Goal: Information Seeking & Learning: Learn about a topic

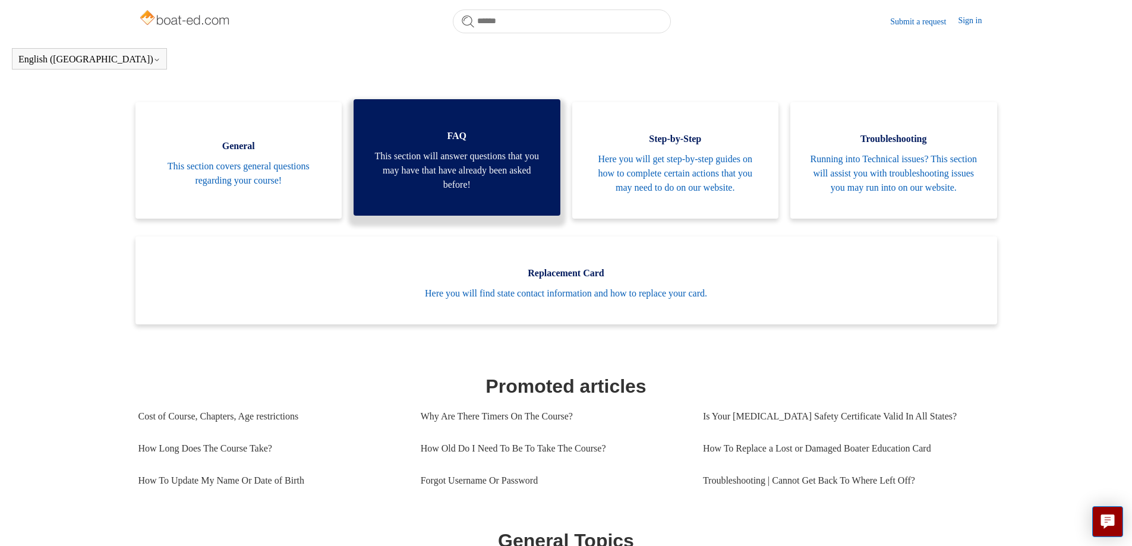
click at [471, 185] on span "This section will answer questions that you may have that have already been ask…" at bounding box center [457, 170] width 171 height 43
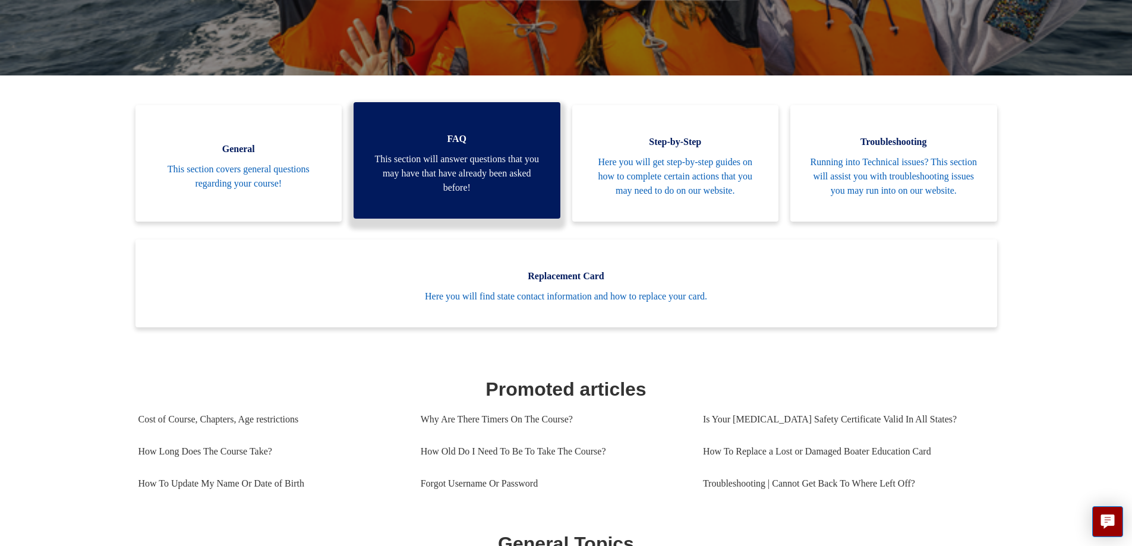
scroll to position [204, 0]
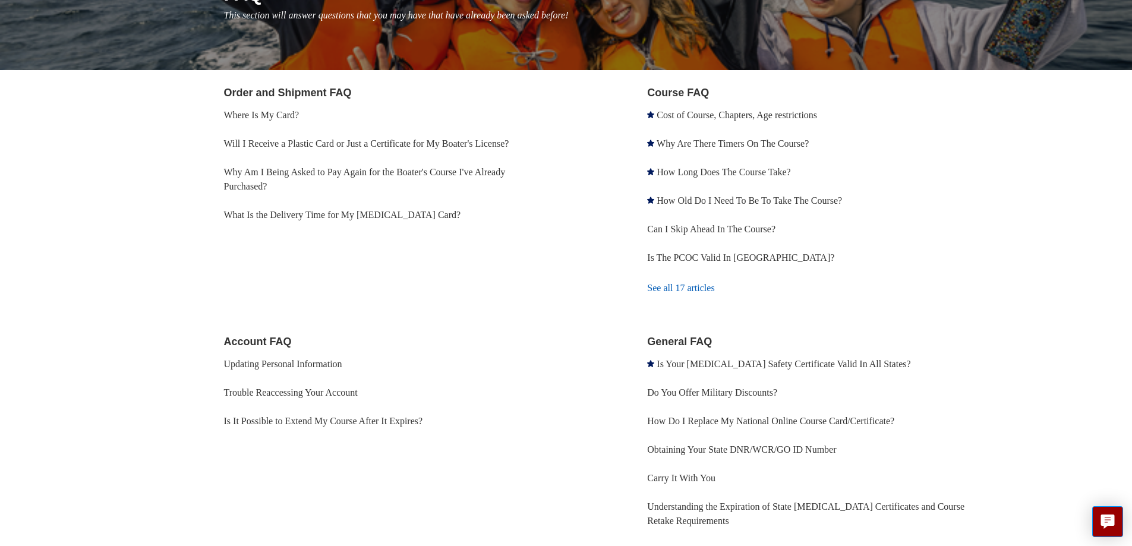
scroll to position [178, 0]
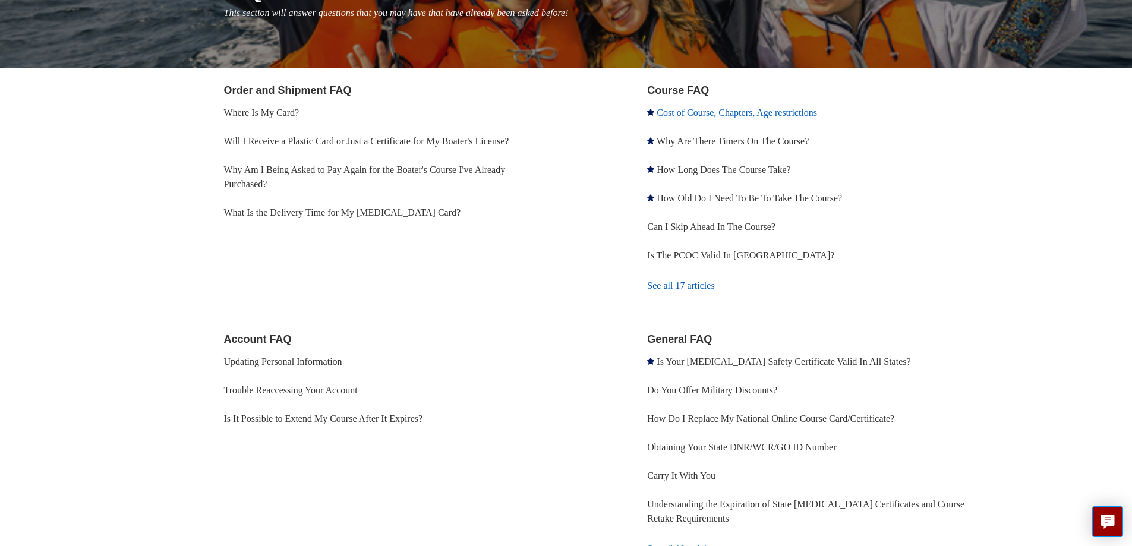
click at [715, 112] on link "Cost of Course, Chapters, Age restrictions" at bounding box center [737, 113] width 160 height 10
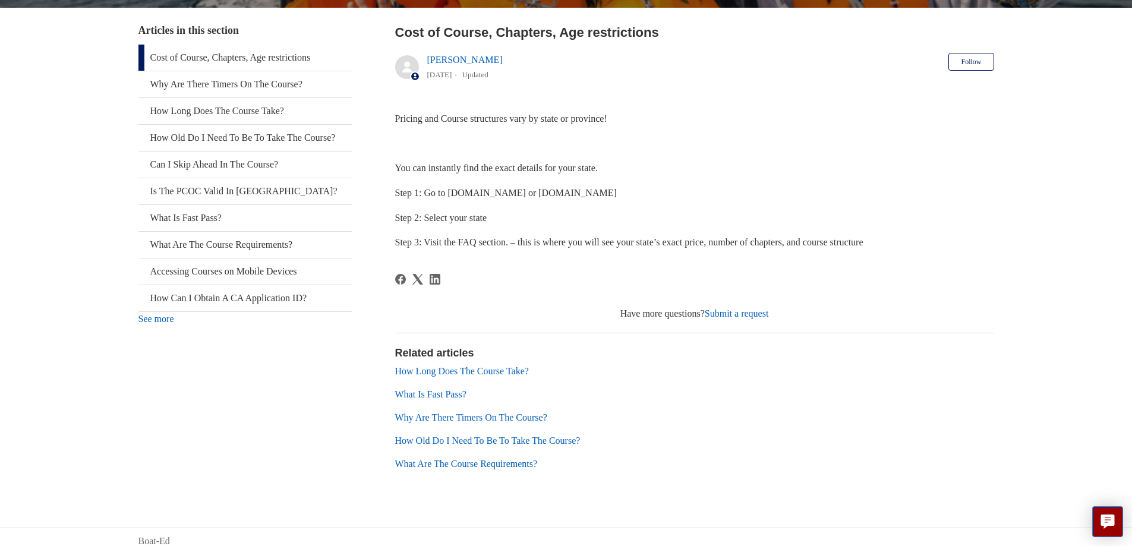
scroll to position [229, 0]
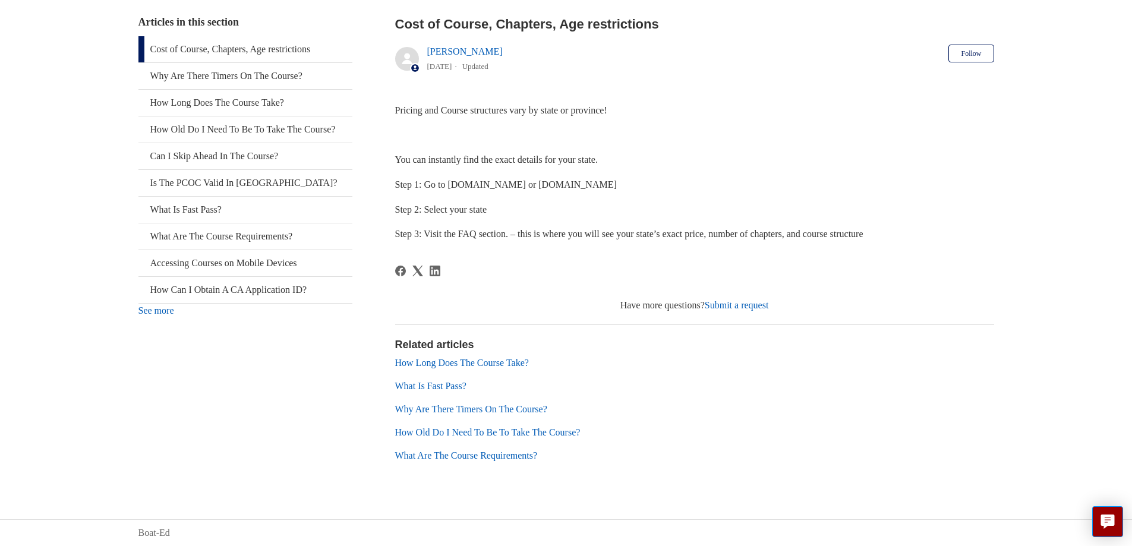
click at [457, 386] on link "What Is Fast Pass?" at bounding box center [430, 386] width 71 height 10
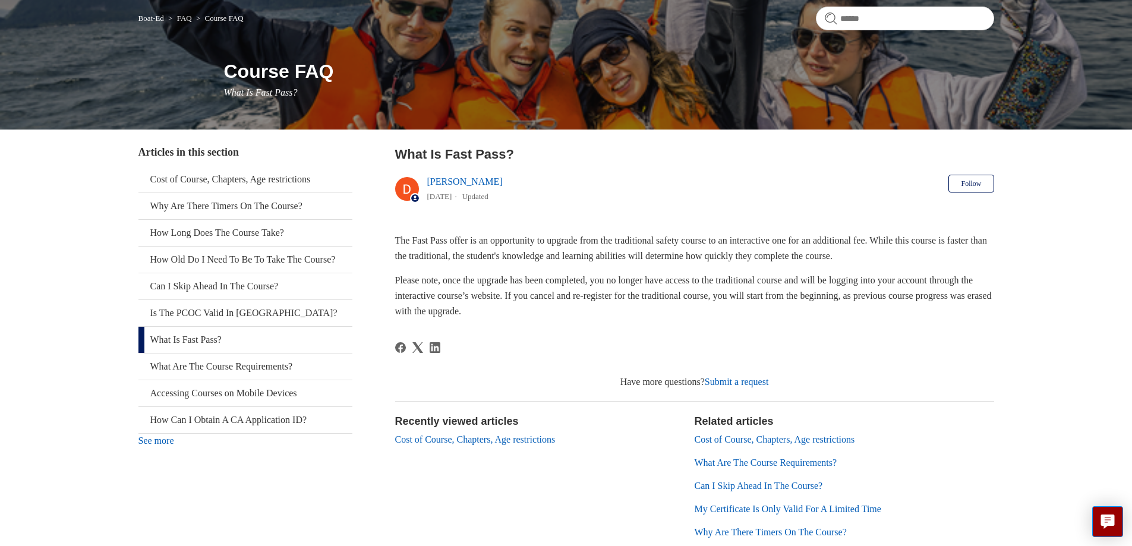
scroll to position [119, 0]
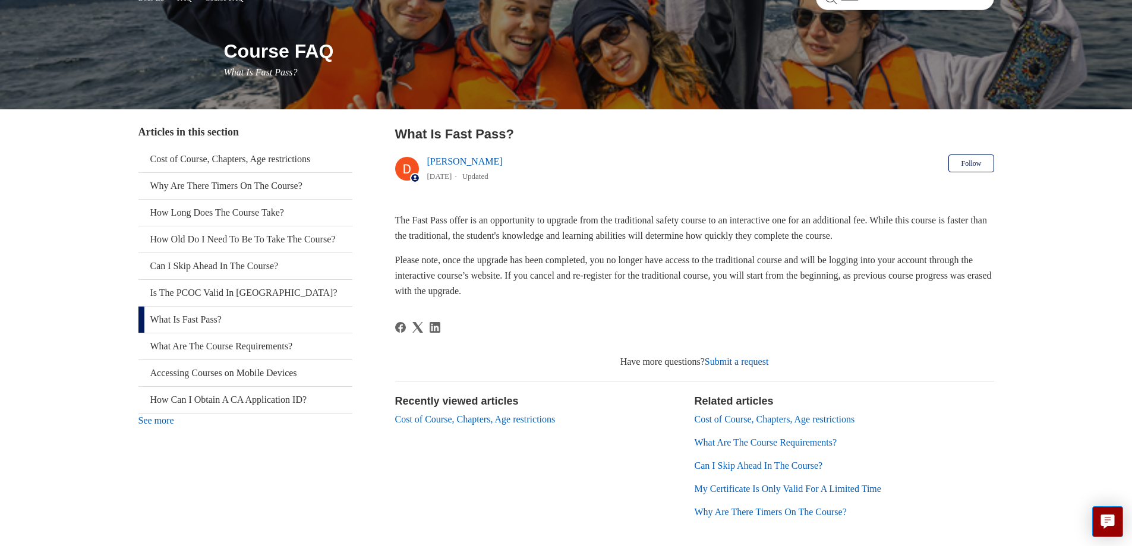
click at [755, 420] on link "Cost of Course, Chapters, Age restrictions" at bounding box center [775, 419] width 160 height 10
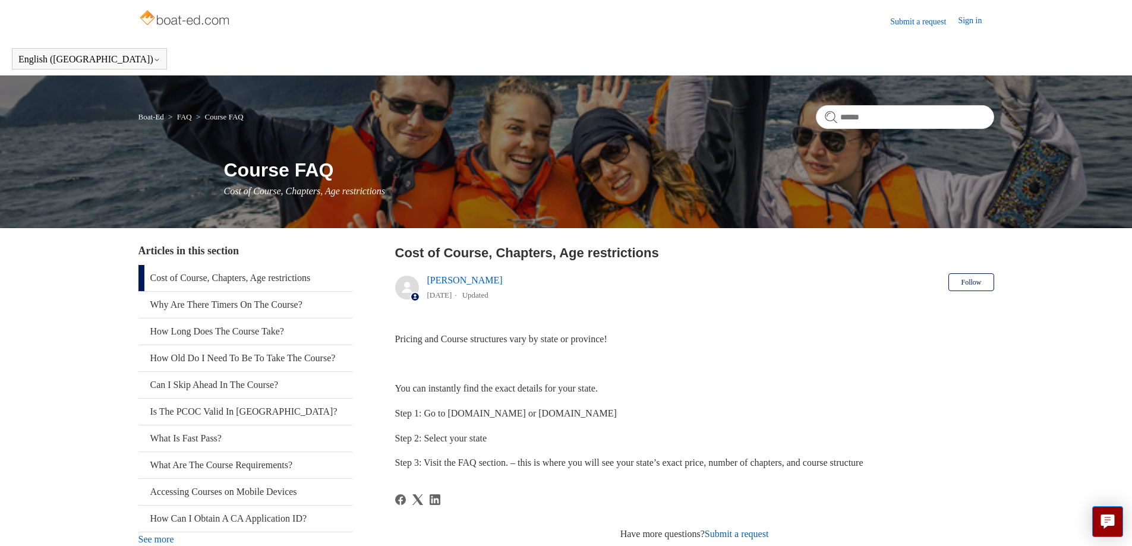
click at [186, 20] on img at bounding box center [186, 19] width 95 height 24
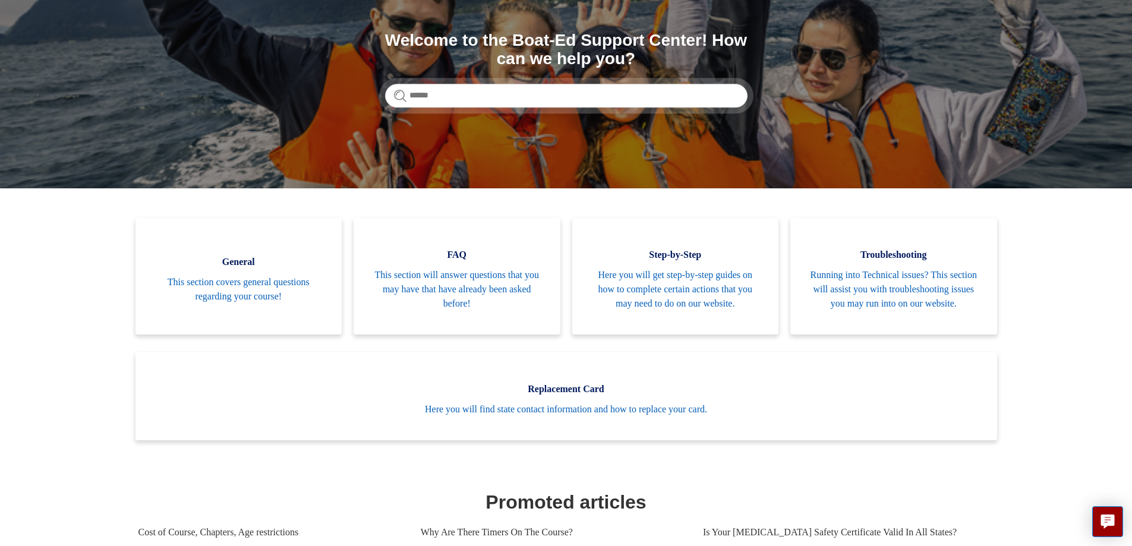
scroll to position [178, 0]
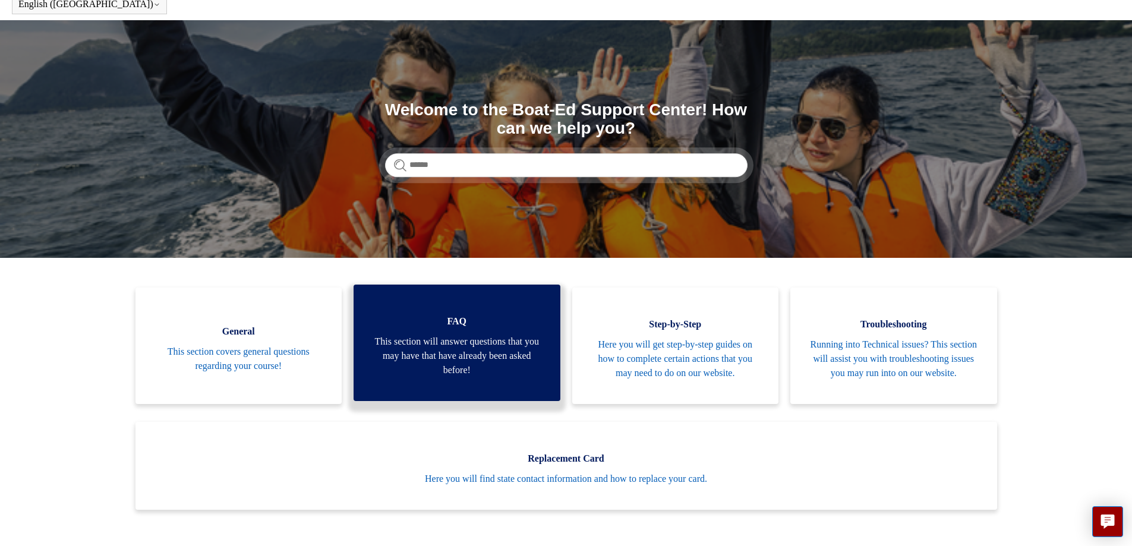
scroll to position [119, 0]
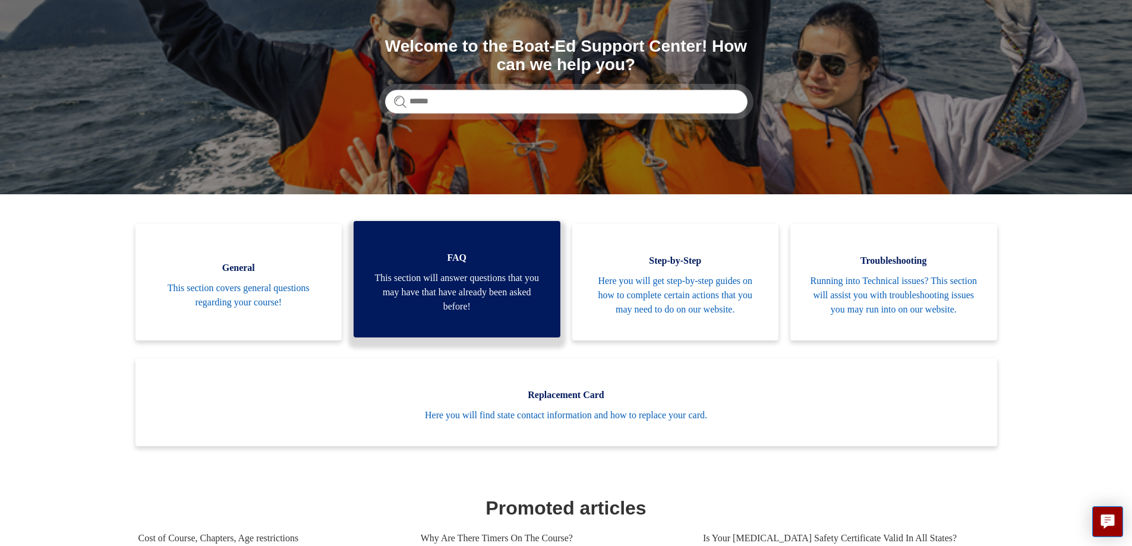
click at [443, 297] on span "This section will answer questions that you may have that have already been ask…" at bounding box center [457, 292] width 171 height 43
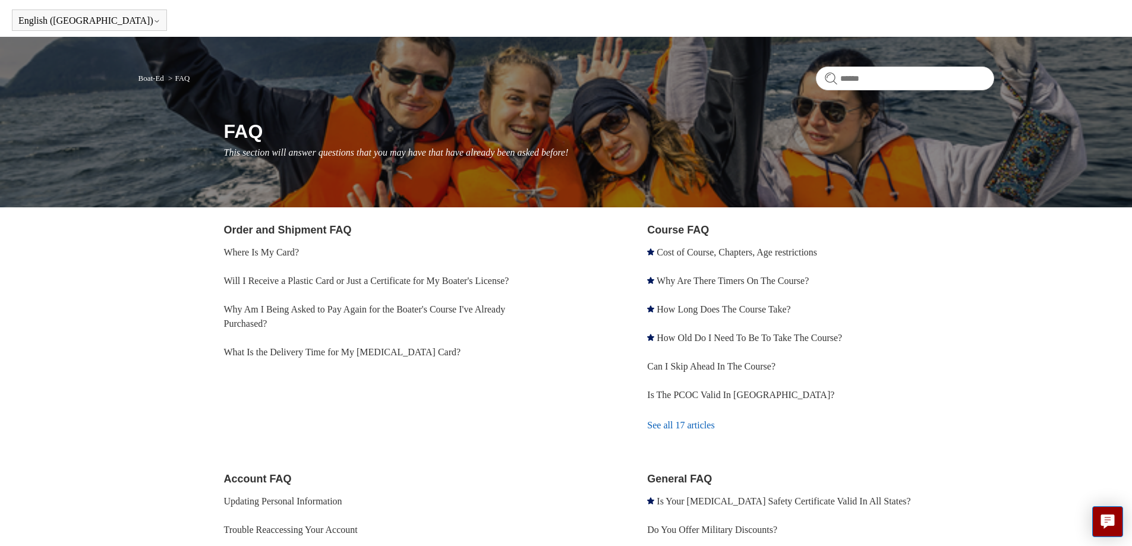
scroll to position [59, 0]
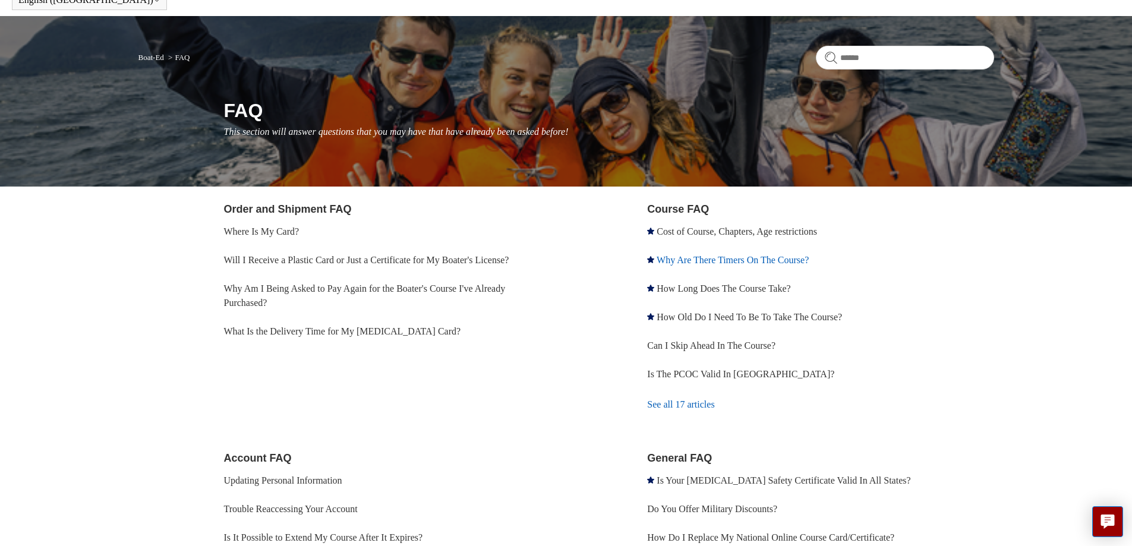
click at [694, 260] on link "Why Are There Timers On The Course?" at bounding box center [733, 260] width 152 height 10
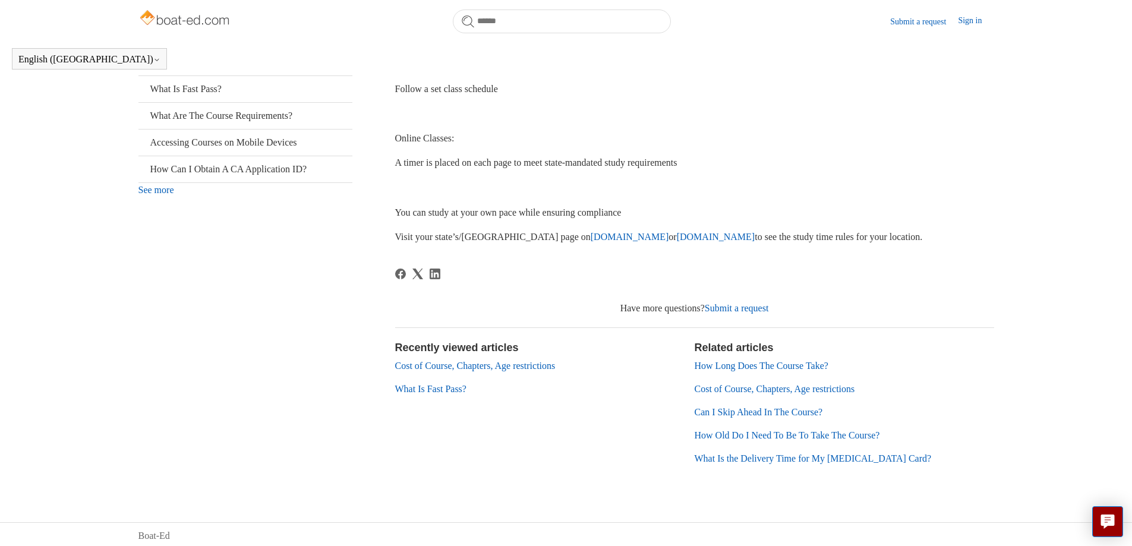
scroll to position [319, 0]
click at [677, 234] on link "[DOMAIN_NAME]" at bounding box center [716, 234] width 78 height 10
